Goal: Task Accomplishment & Management: Use online tool/utility

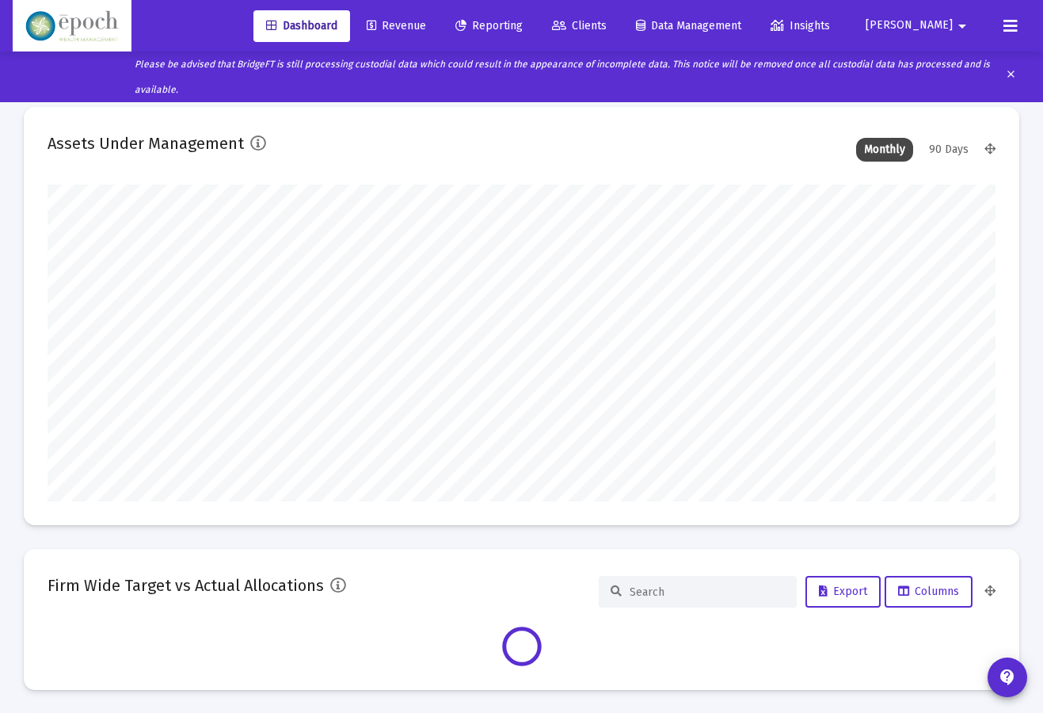
scroll to position [317, 948]
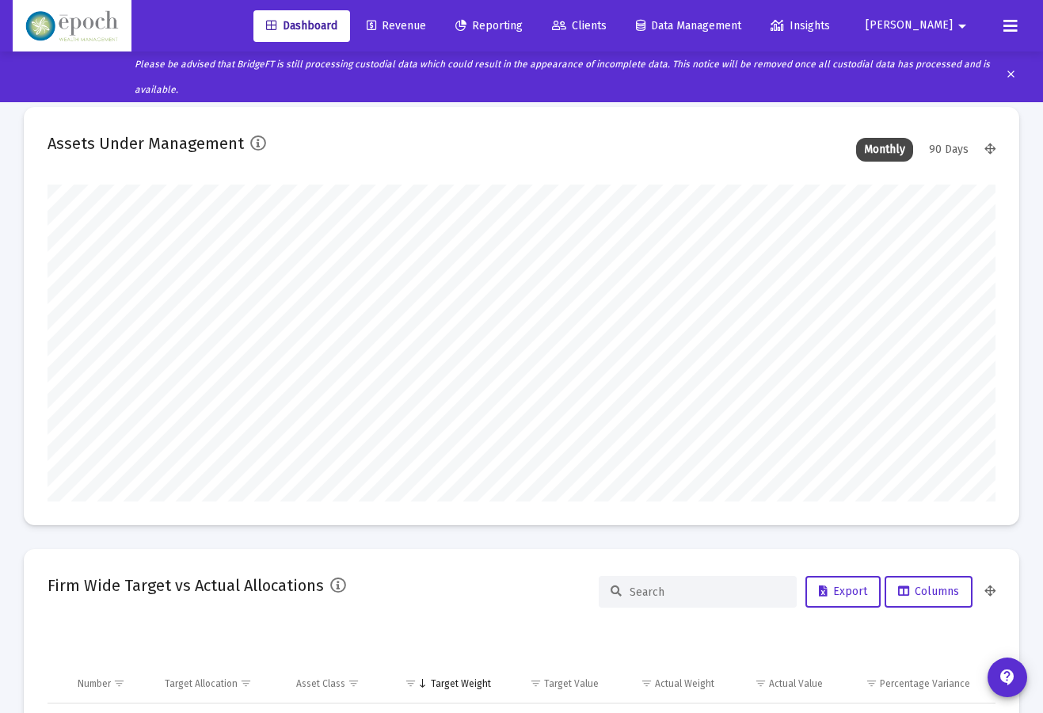
type input "[DATE]"
click at [439, 33] on link "Revenue" at bounding box center [396, 26] width 85 height 32
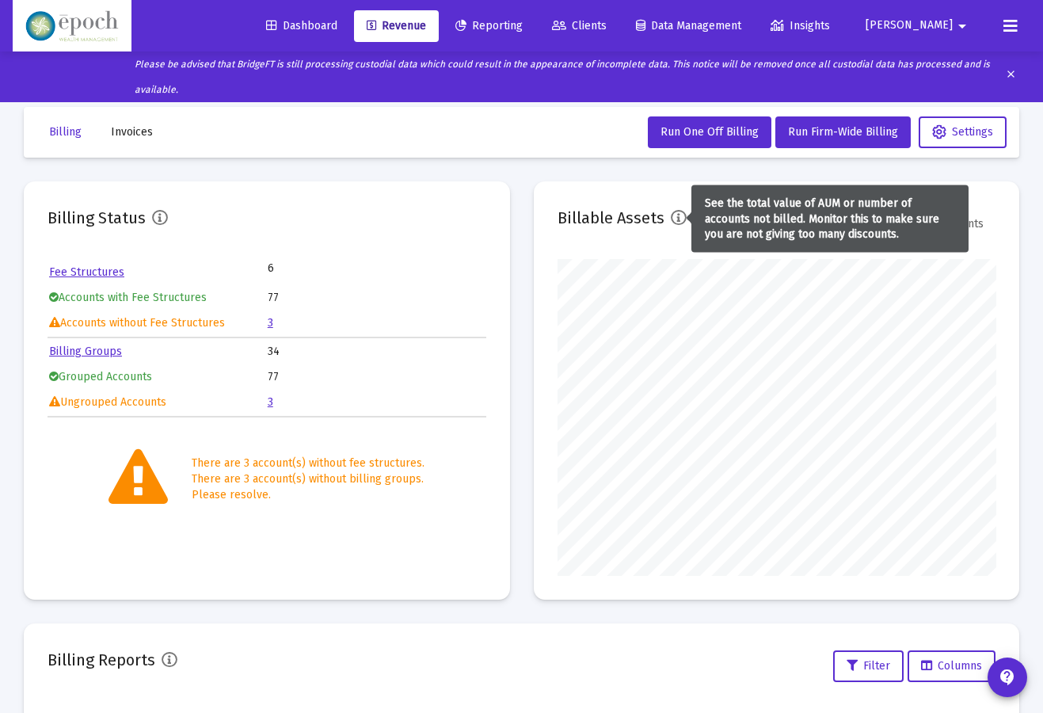
scroll to position [317, 438]
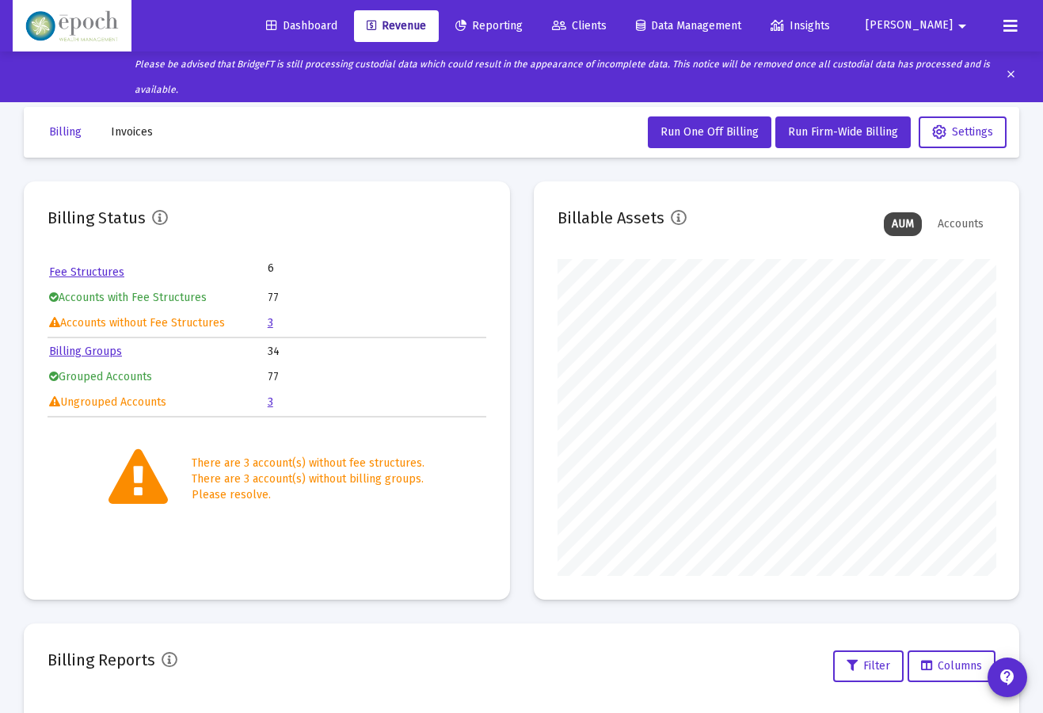
click at [269, 401] on link "3" at bounding box center [271, 401] width 6 height 13
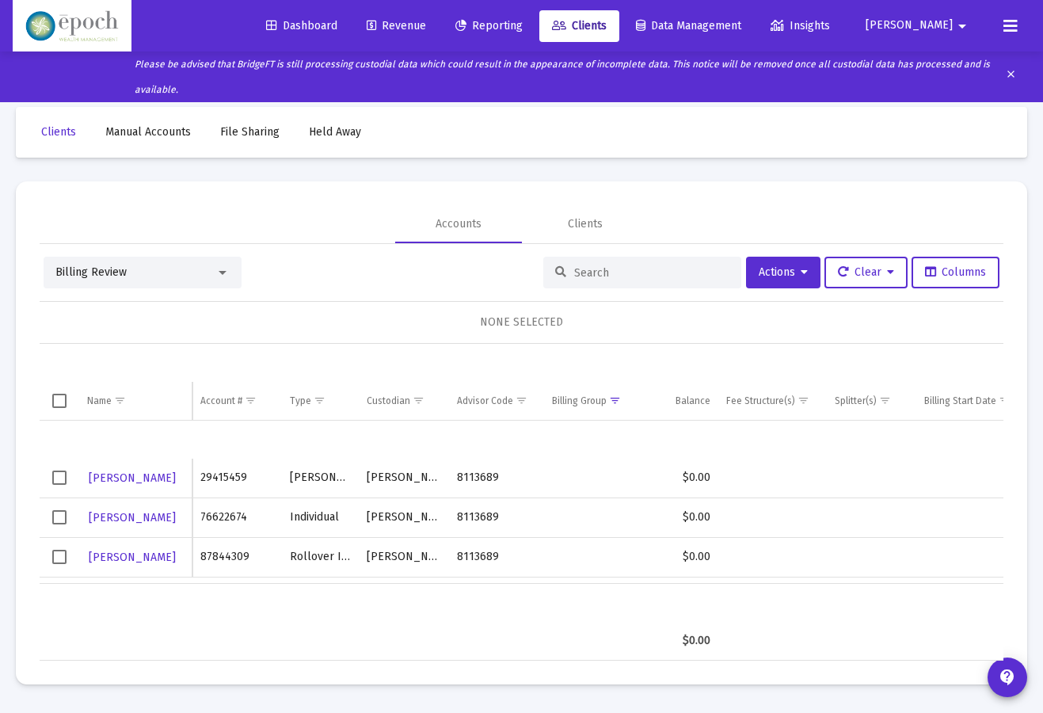
click at [419, 47] on div "Dashboard Revenue Reporting Clients Data Management Insights [PERSON_NAME] arro…" at bounding box center [522, 25] width 1018 height 51
click at [426, 25] on span "Revenue" at bounding box center [396, 25] width 59 height 13
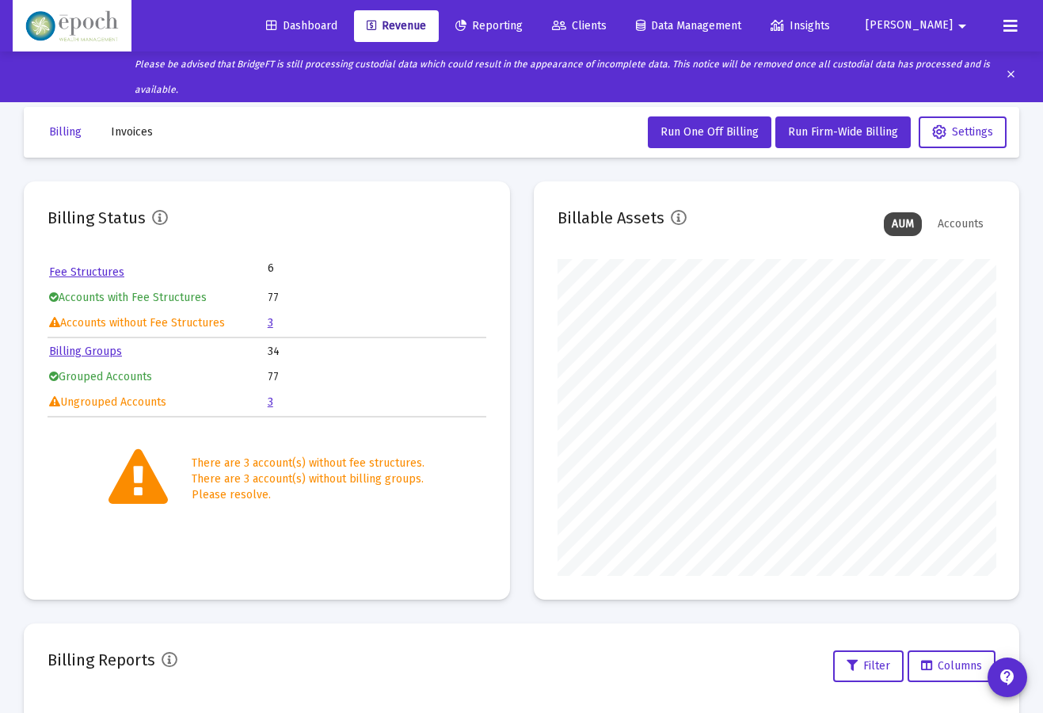
scroll to position [317, 438]
click at [785, 124] on button "Run Firm-Wide Billing" at bounding box center [842, 132] width 135 height 32
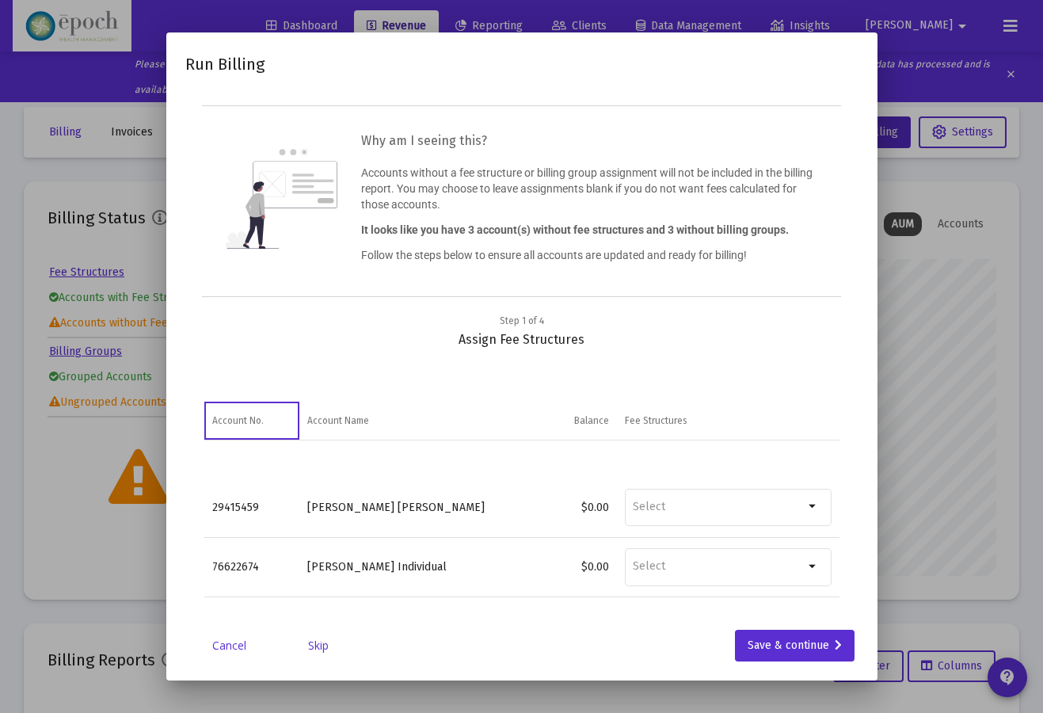
scroll to position [0, 0]
click at [320, 653] on link "Skip" at bounding box center [318, 646] width 79 height 16
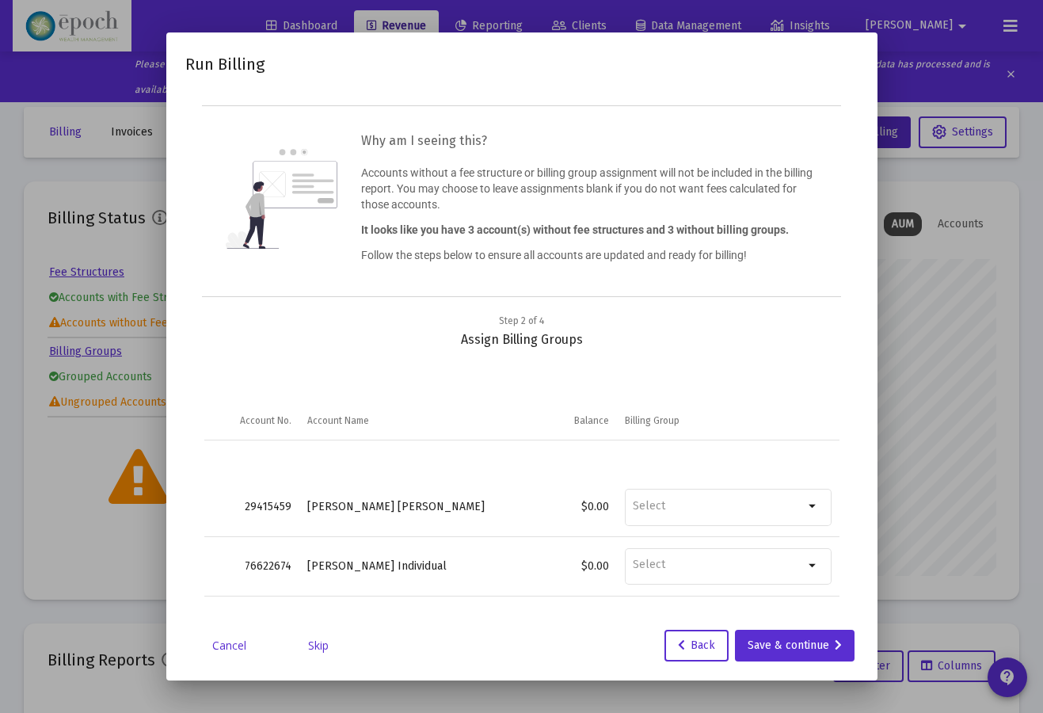
click at [322, 653] on link "Skip" at bounding box center [318, 646] width 79 height 16
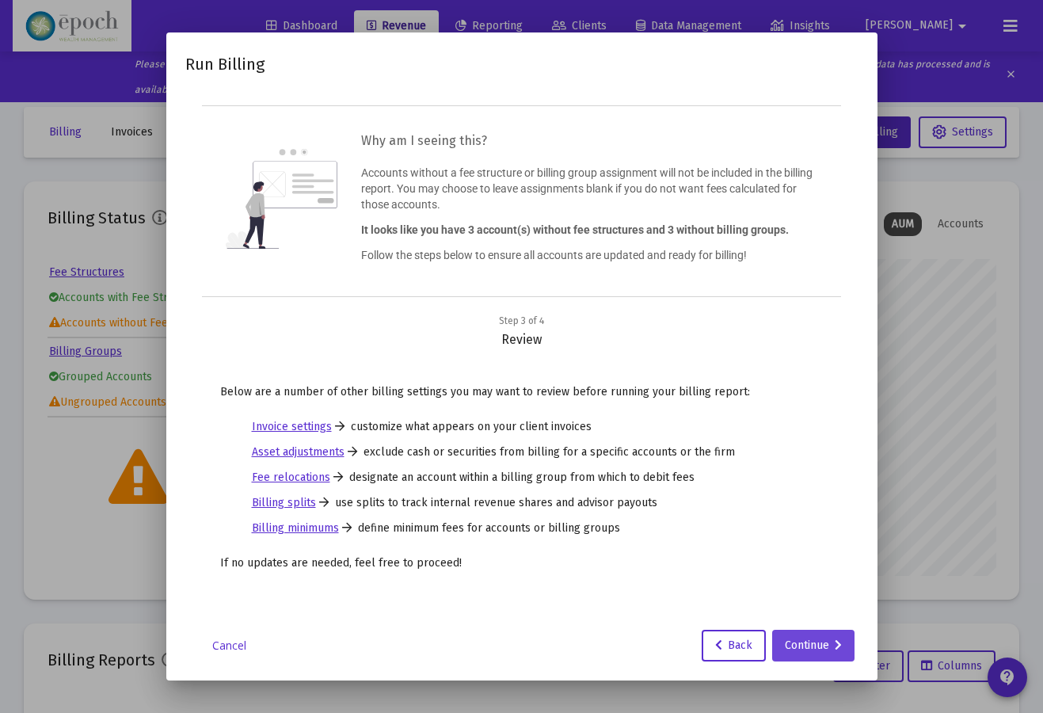
click at [792, 659] on div "Continue" at bounding box center [813, 646] width 57 height 32
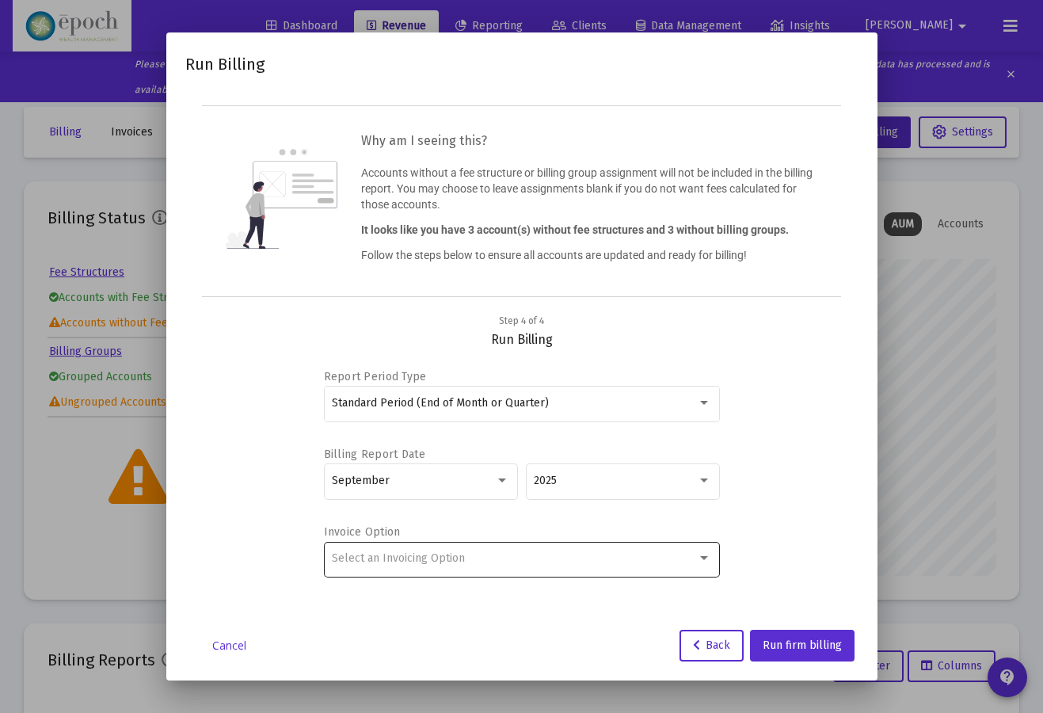
click at [581, 562] on div "Select an Invoicing Option" at bounding box center [521, 558] width 379 height 39
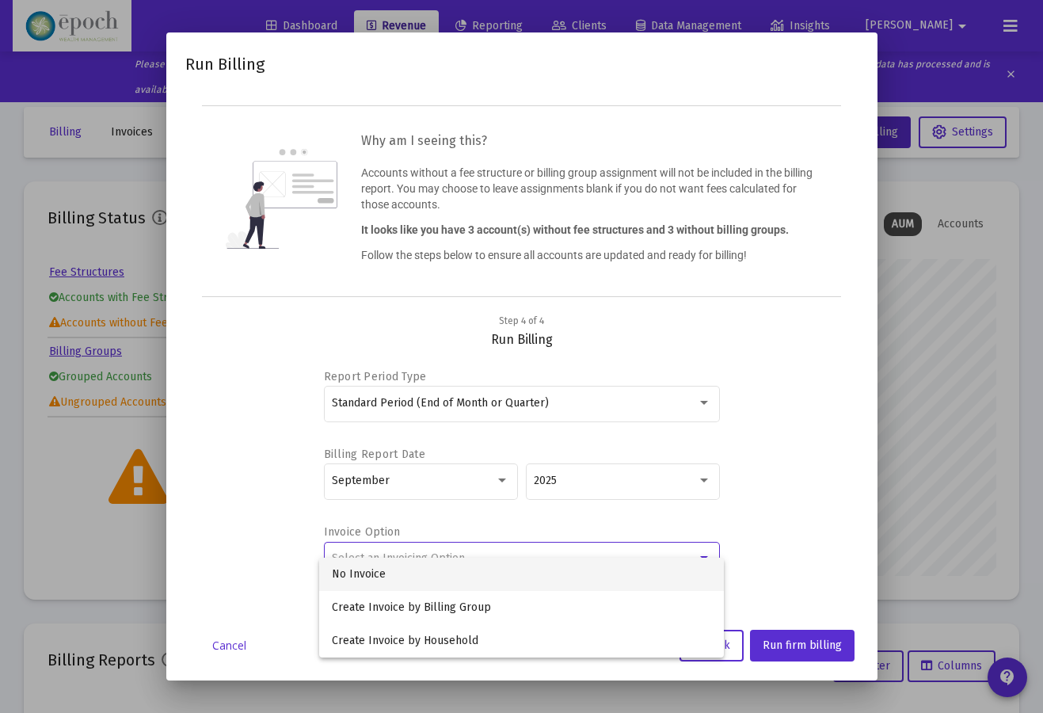
click at [753, 532] on div at bounding box center [521, 356] width 1043 height 713
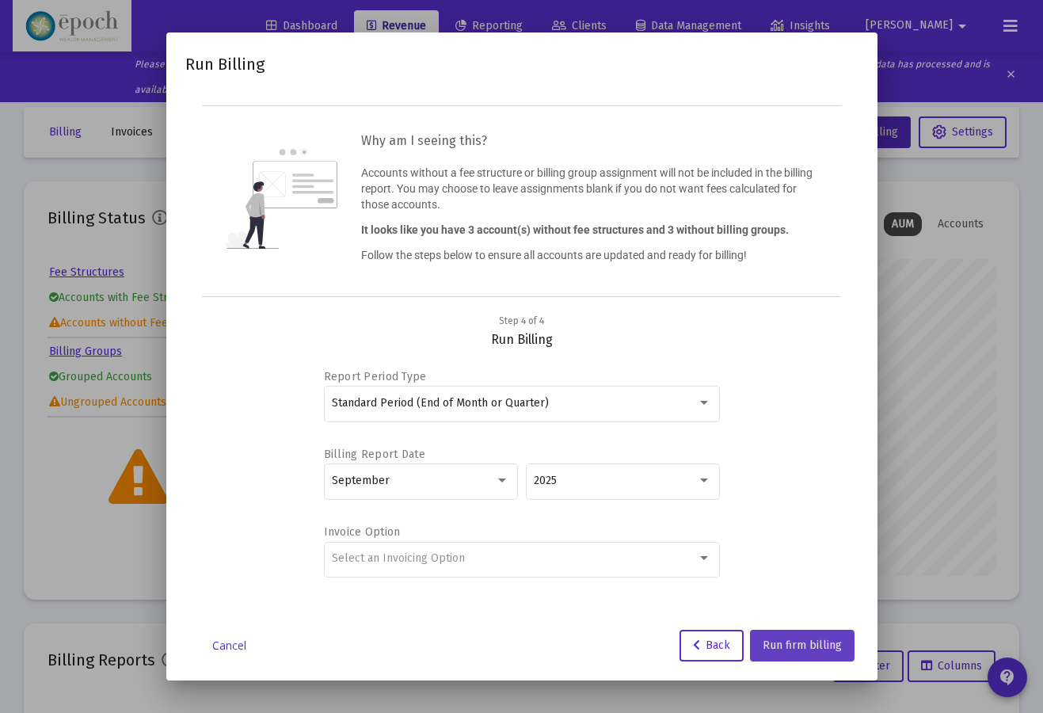
click at [787, 652] on span "Run firm billing" at bounding box center [802, 644] width 79 height 13
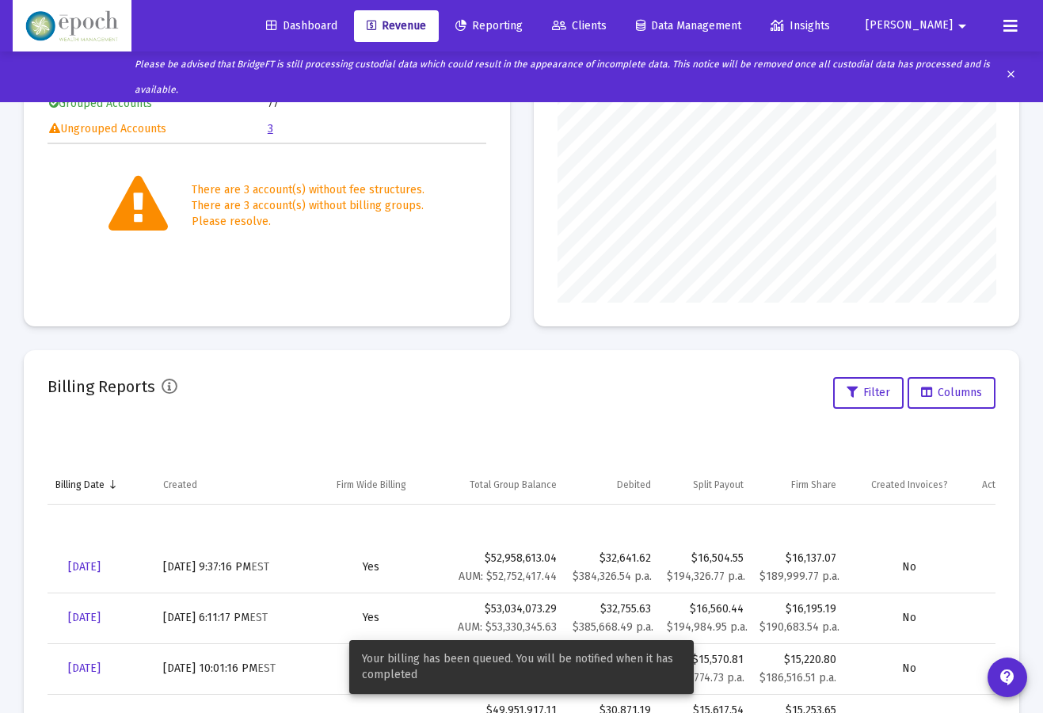
scroll to position [282, 0]
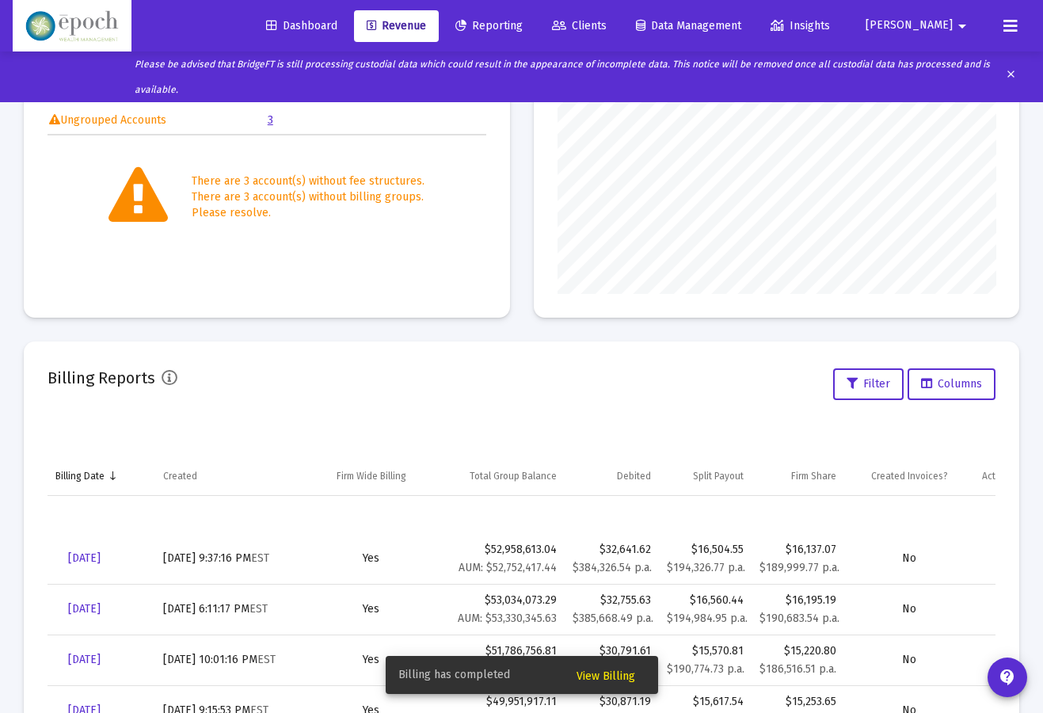
click at [611, 676] on span "View Billing" at bounding box center [606, 675] width 59 height 13
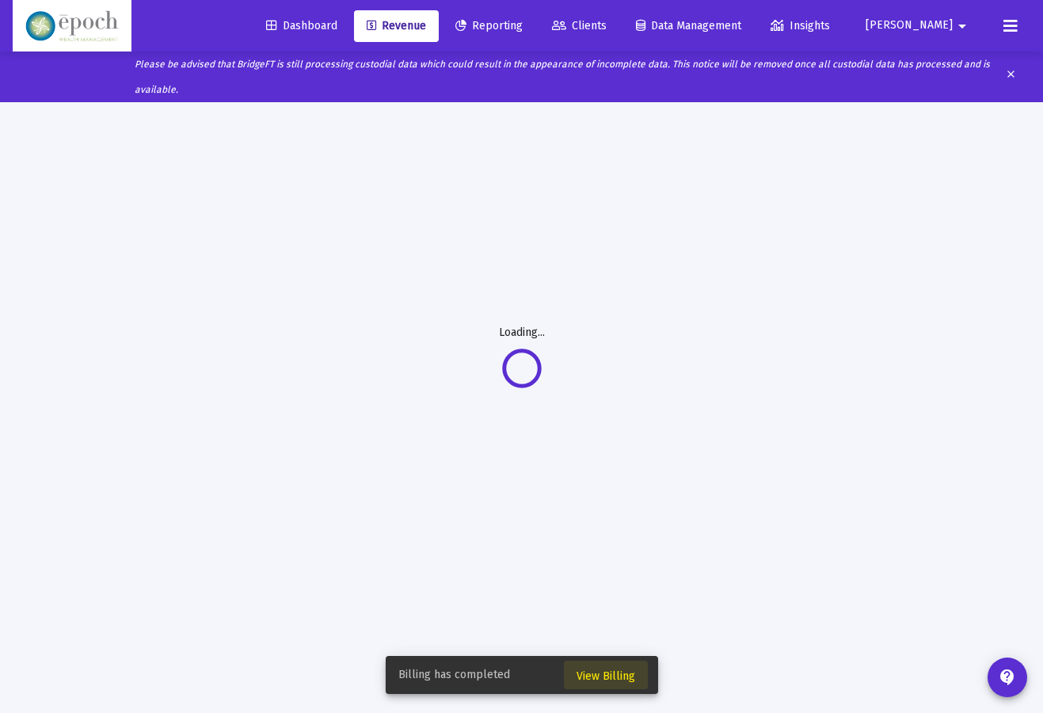
scroll to position [83, 0]
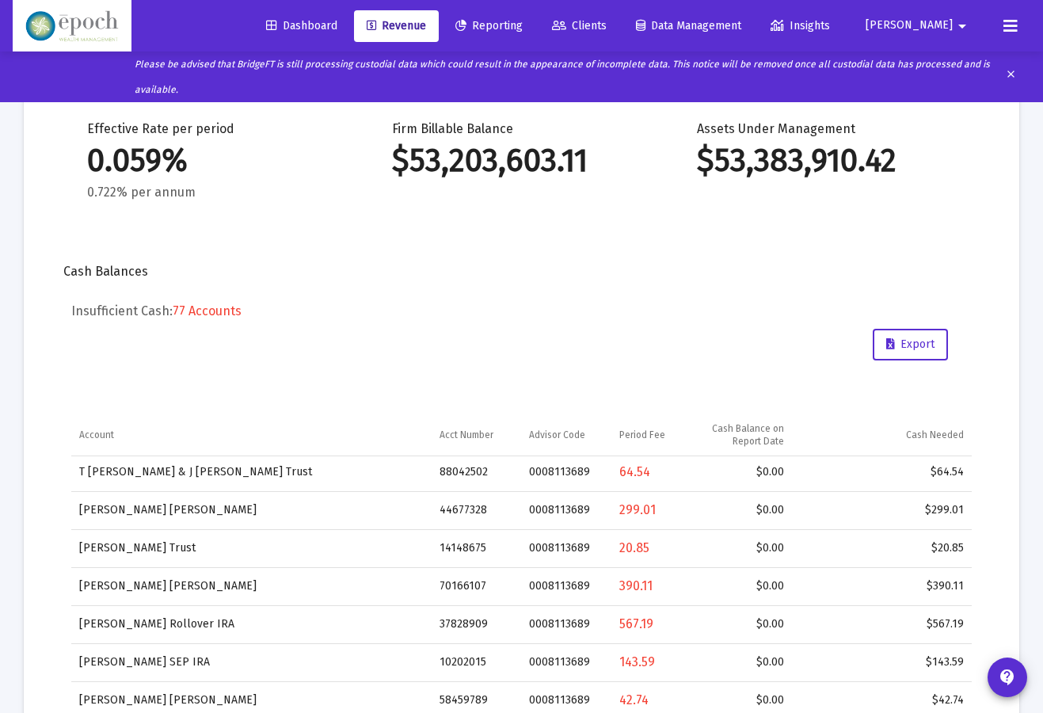
scroll to position [651, 0]
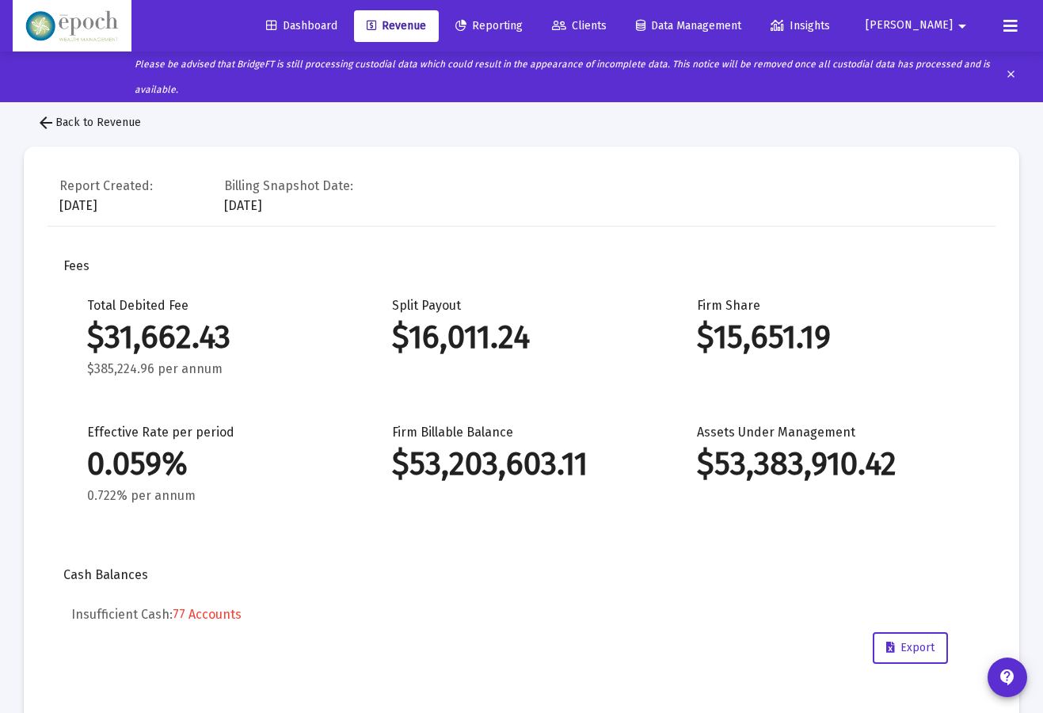
scroll to position [0, 0]
click at [1008, 74] on mat-icon "clear" at bounding box center [1011, 77] width 12 height 24
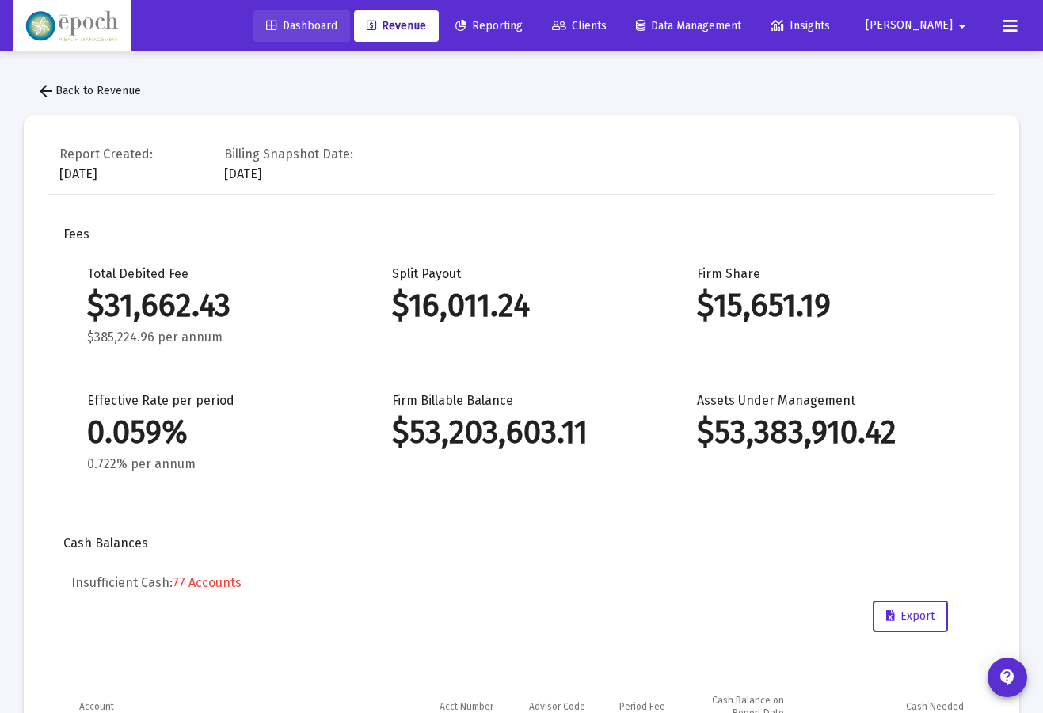
click at [337, 22] on span "Dashboard" at bounding box center [301, 25] width 71 height 13
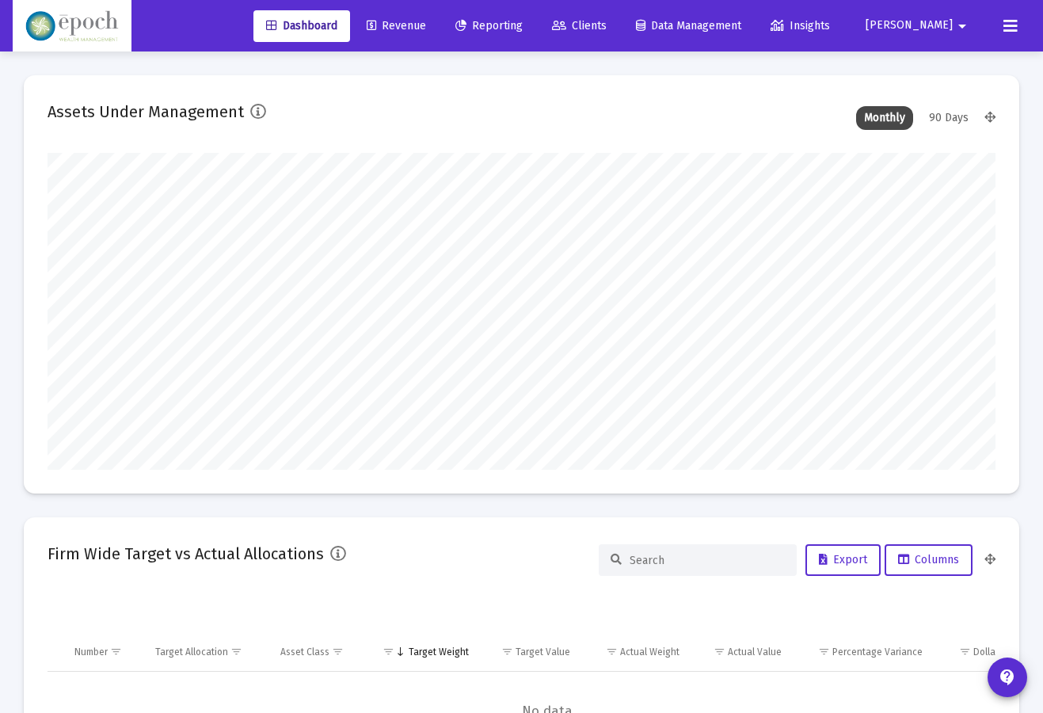
click at [439, 33] on link "Revenue" at bounding box center [396, 26] width 85 height 32
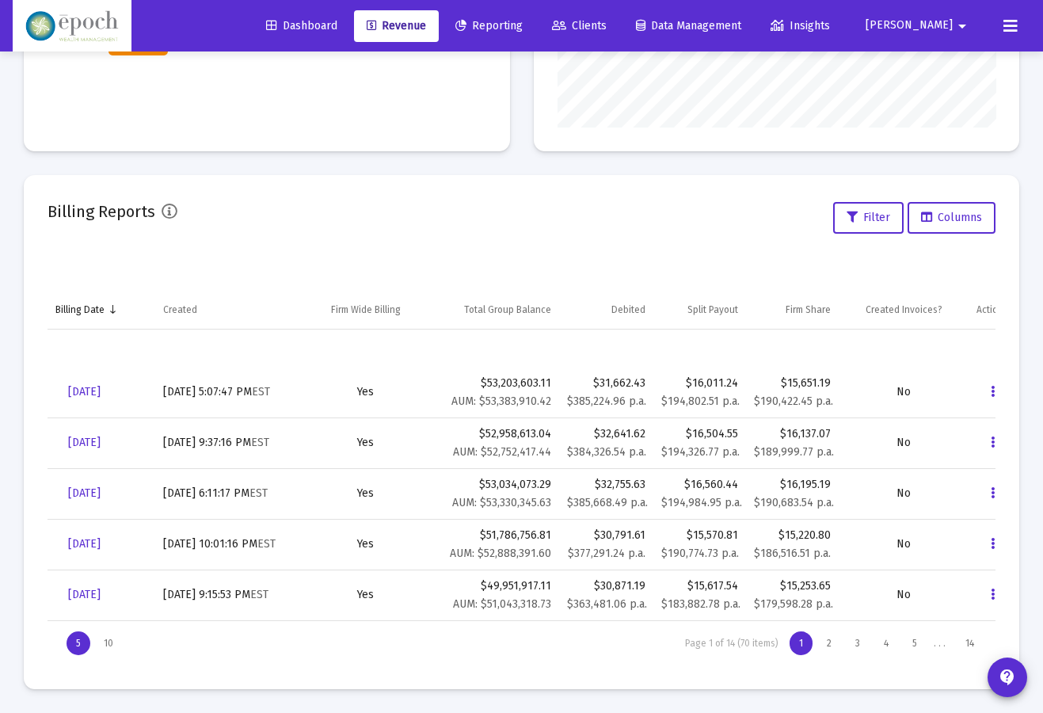
click at [992, 390] on icon "Data grid" at bounding box center [993, 392] width 4 height 19
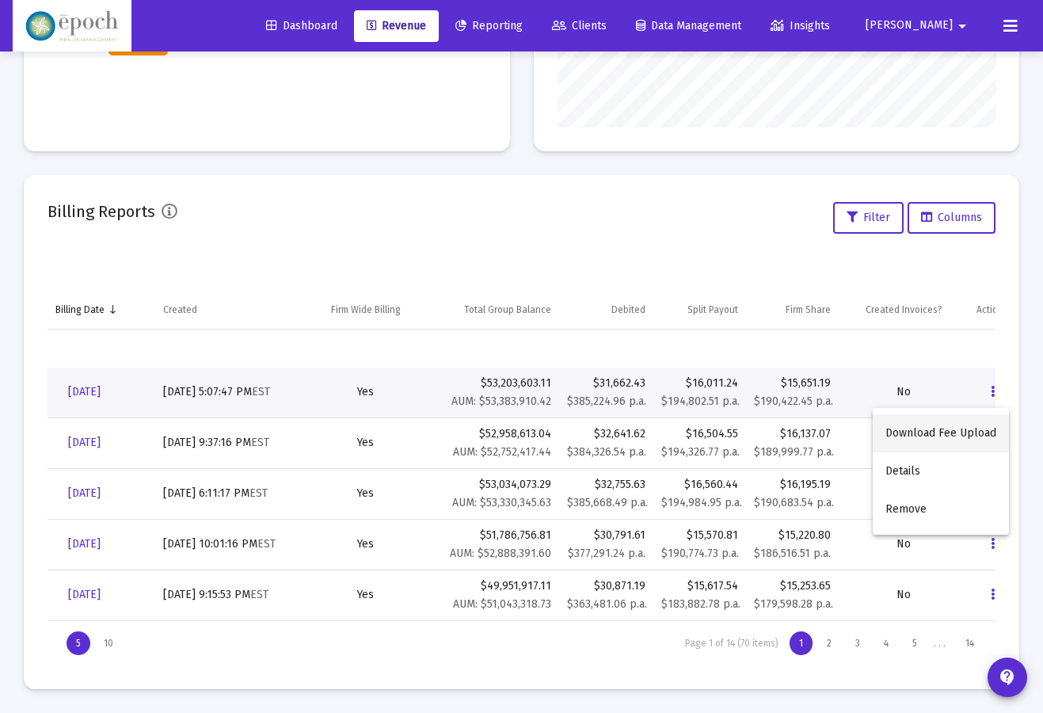
click at [951, 438] on button "Download Fee Upload" at bounding box center [941, 433] width 136 height 38
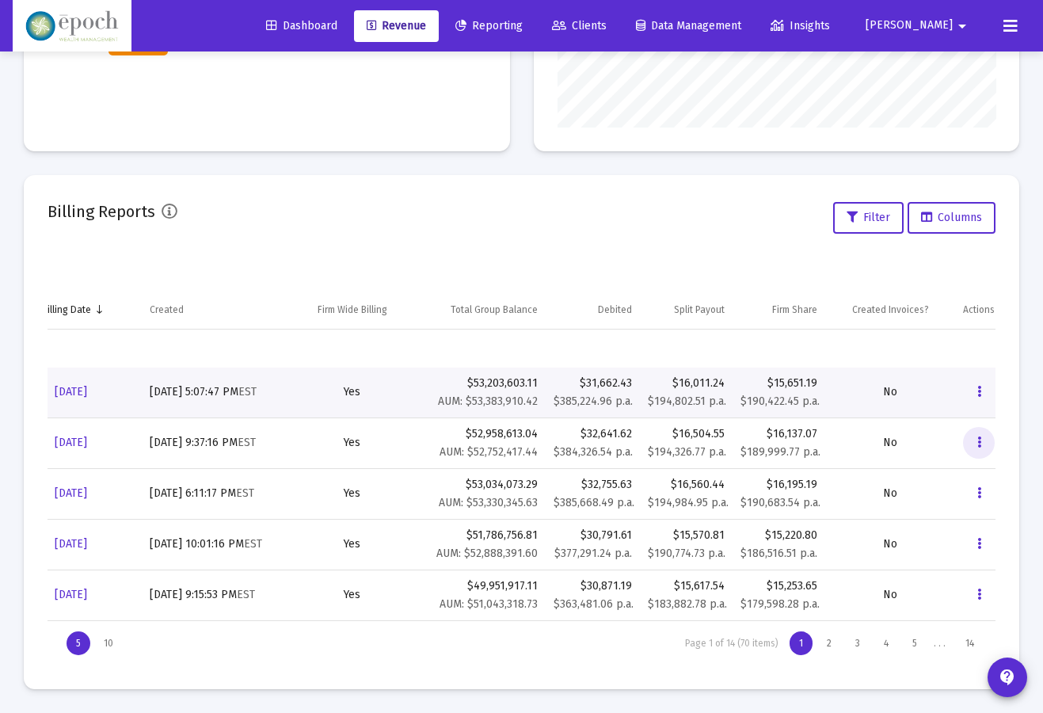
click at [981, 443] on icon "Data grid" at bounding box center [979, 442] width 4 height 19
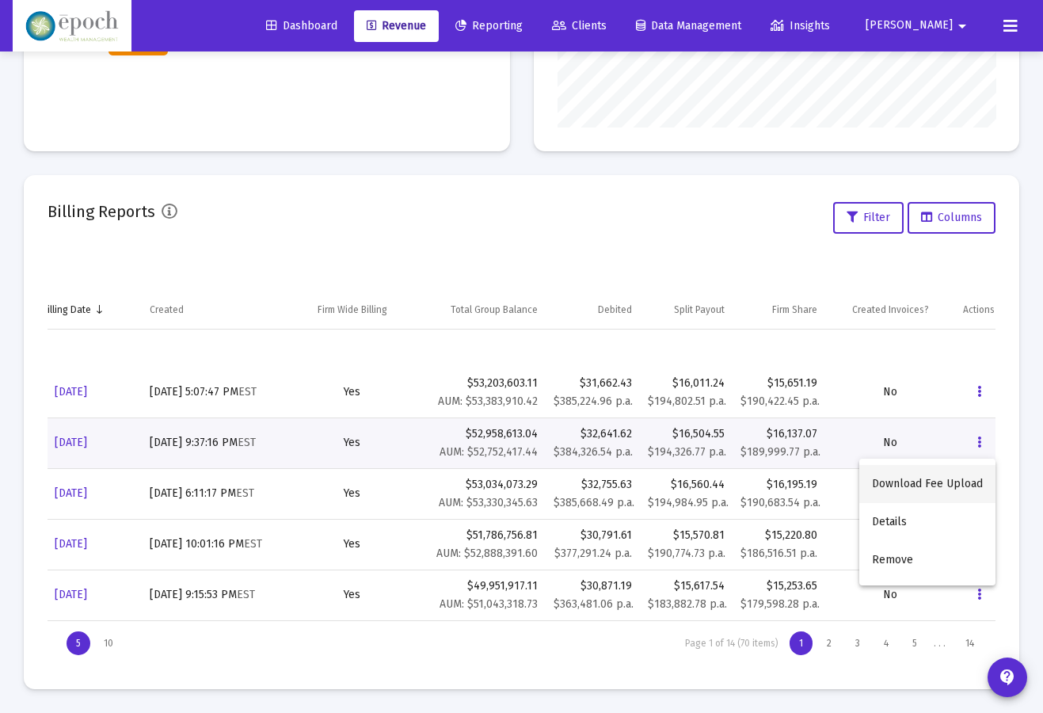
click at [955, 490] on button "Download Fee Upload" at bounding box center [927, 484] width 136 height 38
click at [981, 494] on icon "Data grid" at bounding box center [979, 493] width 4 height 19
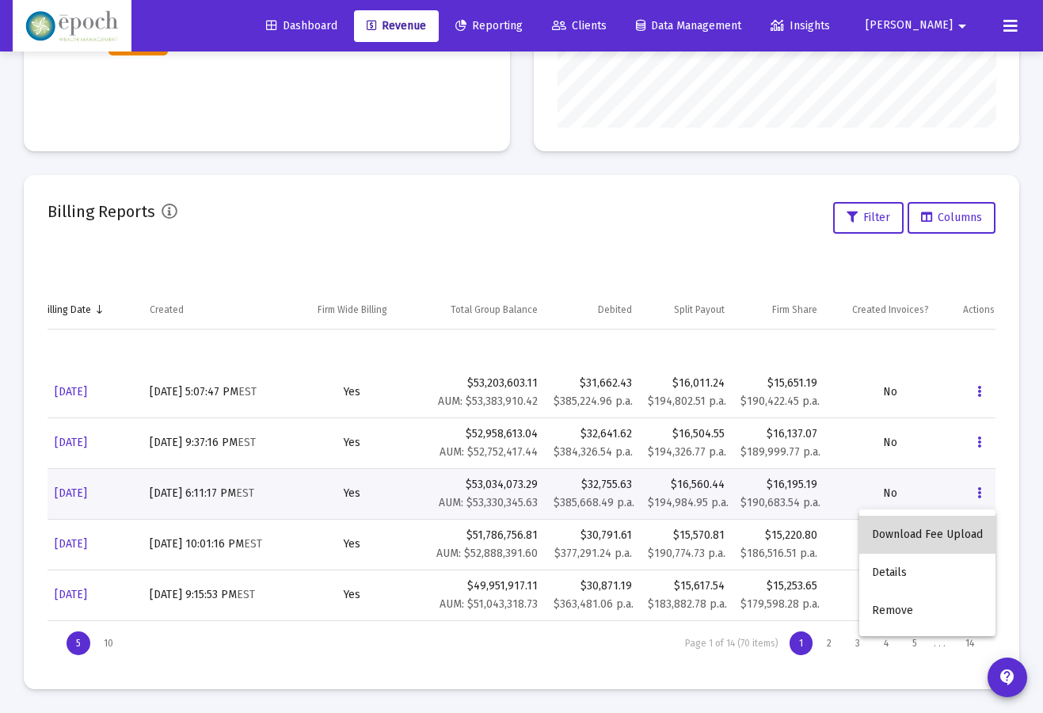
click at [966, 527] on button "Download Fee Upload" at bounding box center [927, 535] width 136 height 38
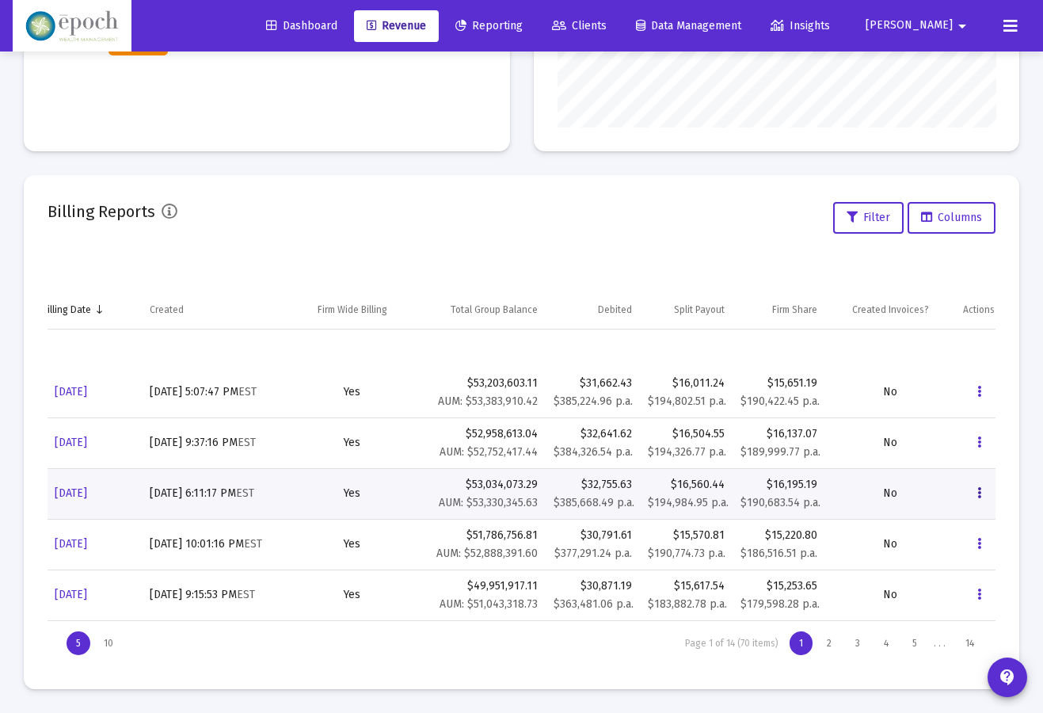
scroll to position [417, 0]
drag, startPoint x: 725, startPoint y: 383, endPoint x: 672, endPoint y: 383, distance: 52.3
click at [672, 383] on td "$16,011.24 $194,802.51 p.a." at bounding box center [686, 393] width 93 height 51
copy div "$16,011.24"
drag, startPoint x: 632, startPoint y: 379, endPoint x: 579, endPoint y: 382, distance: 53.1
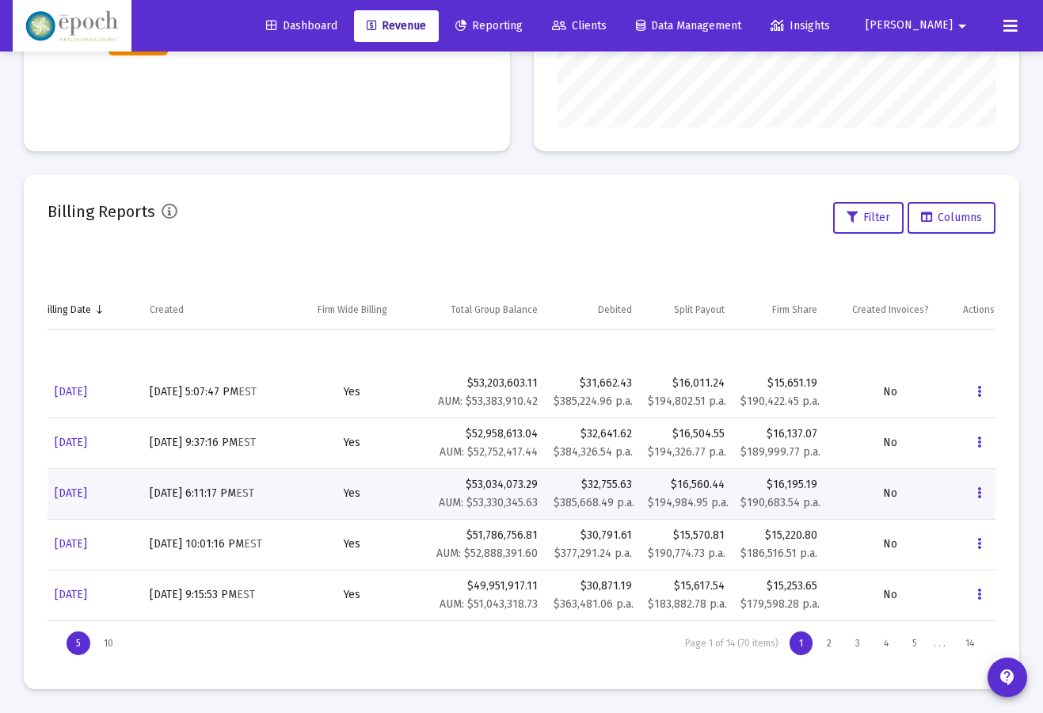
click at [579, 382] on td "$31,662.43 $385,224.96 p.a." at bounding box center [593, 393] width 94 height 51
copy div "$31,662.43"
click at [595, 387] on div "$31,662.43" at bounding box center [593, 383] width 78 height 16
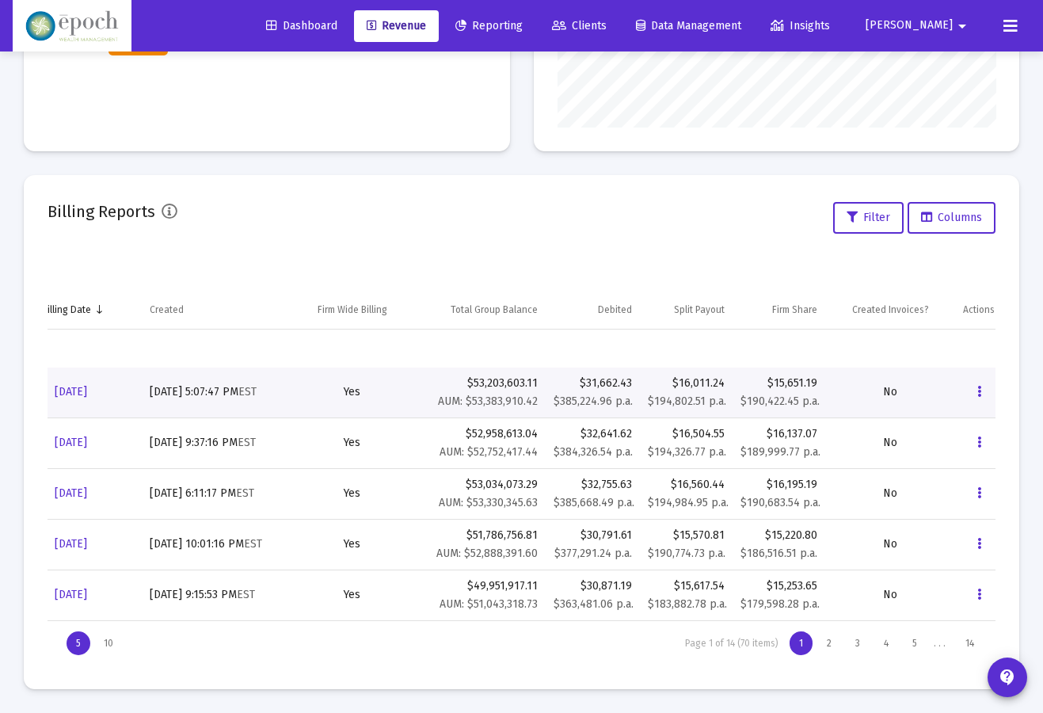
drag, startPoint x: 632, startPoint y: 384, endPoint x: 590, endPoint y: 382, distance: 42.0
click at [590, 382] on td "$31,662.43 $385,224.96 p.a." at bounding box center [593, 393] width 94 height 51
copy div "31,662.43"
